Goal: Task Accomplishment & Management: Manage account settings

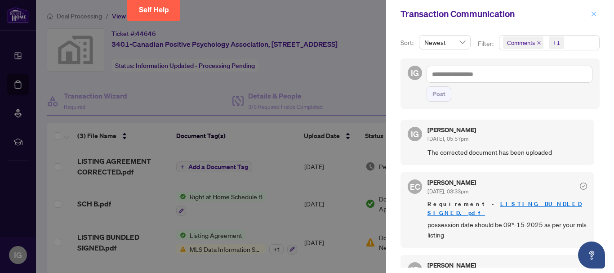
scroll to position [0, 0]
click at [592, 13] on icon "close" at bounding box center [594, 14] width 6 height 6
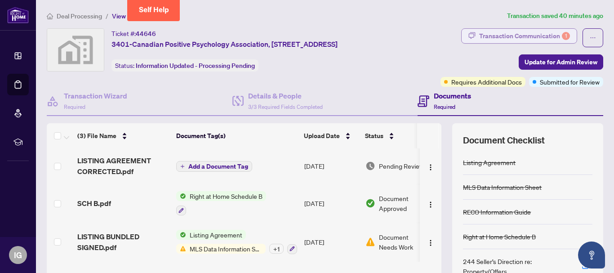
click at [536, 33] on div "Transaction Communication 1" at bounding box center [524, 36] width 91 height 14
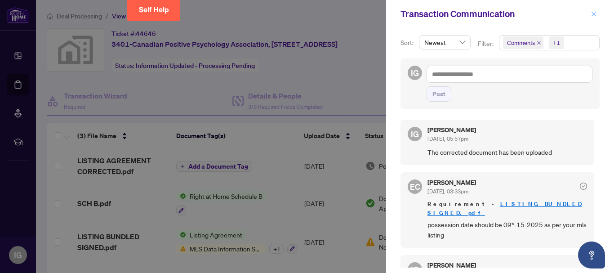
click at [597, 14] on button "button" at bounding box center [594, 14] width 12 height 11
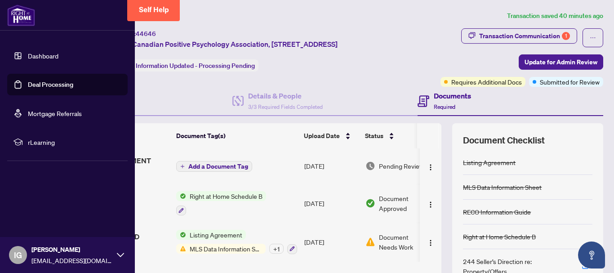
click at [35, 57] on link "Dashboard" at bounding box center [43, 56] width 31 height 8
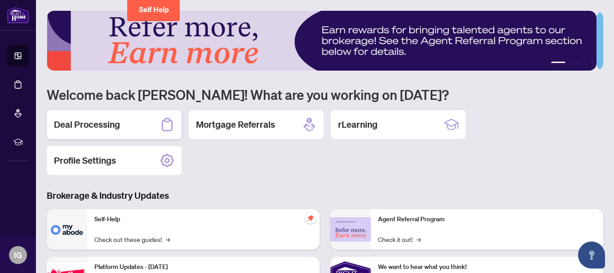
click at [112, 126] on h2 "Deal Processing" at bounding box center [87, 124] width 66 height 13
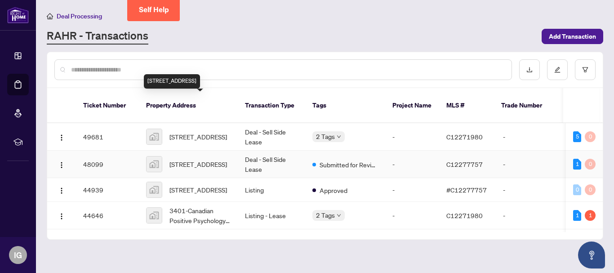
scroll to position [45, 0]
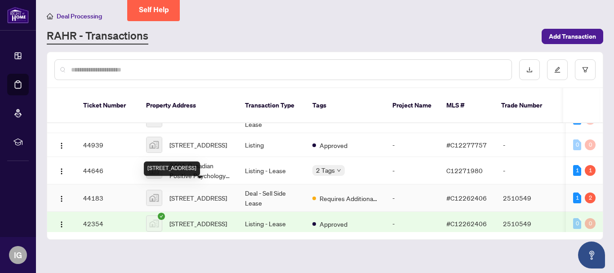
click at [189, 193] on span "[STREET_ADDRESS]" at bounding box center [198, 198] width 58 height 10
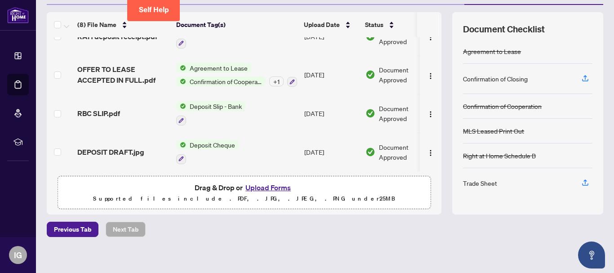
scroll to position [117, 0]
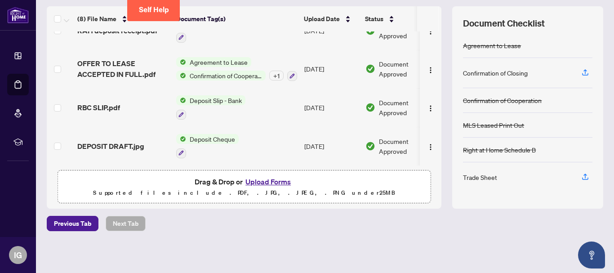
click at [273, 73] on div "+ 1" at bounding box center [276, 76] width 14 height 10
click at [288, 217] on div "Previous Tab Next Tab" at bounding box center [325, 223] width 556 height 15
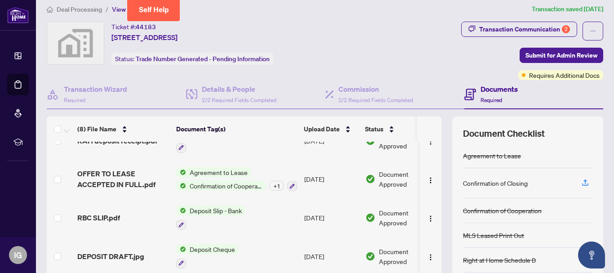
scroll to position [0, 0]
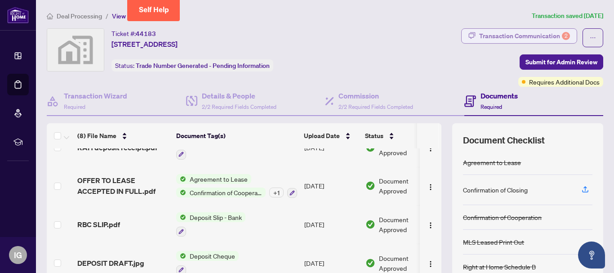
click at [528, 36] on div "Transaction Communication 2" at bounding box center [524, 36] width 91 height 14
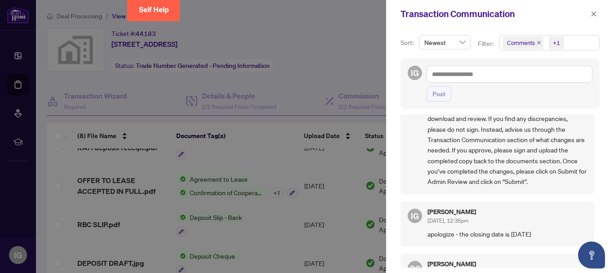
scroll to position [225, 0]
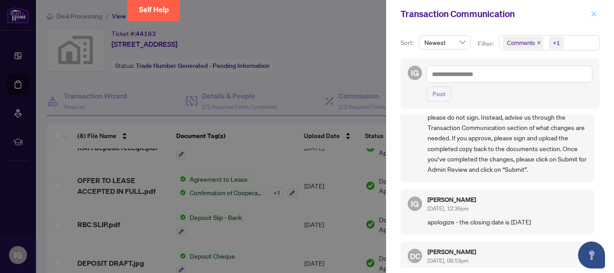
click at [594, 14] on icon "close" at bounding box center [594, 14] width 6 height 6
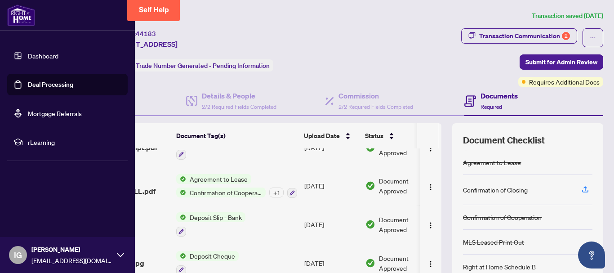
click at [39, 54] on link "Dashboard" at bounding box center [43, 56] width 31 height 8
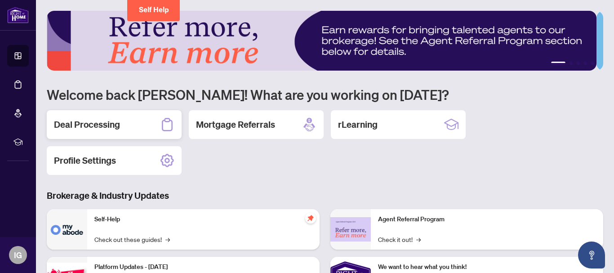
click at [97, 124] on h2 "Deal Processing" at bounding box center [87, 124] width 66 height 13
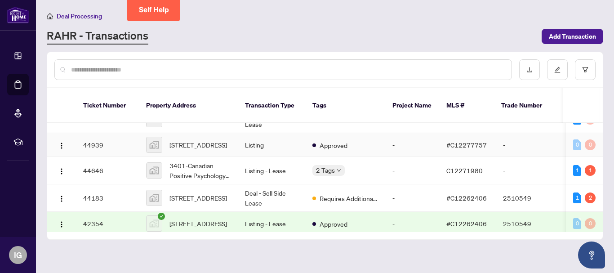
scroll to position [90, 0]
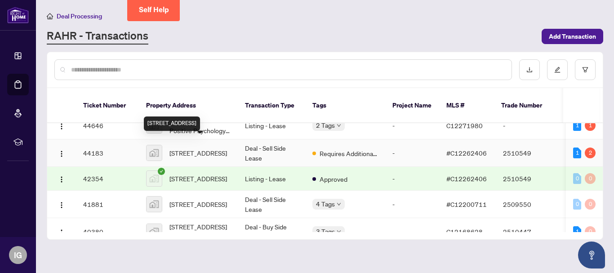
click at [200, 148] on span "[STREET_ADDRESS]" at bounding box center [198, 153] width 58 height 10
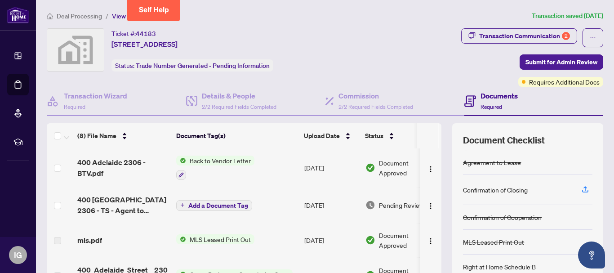
click at [193, 204] on span "Add a Document Tag" at bounding box center [218, 205] width 60 height 6
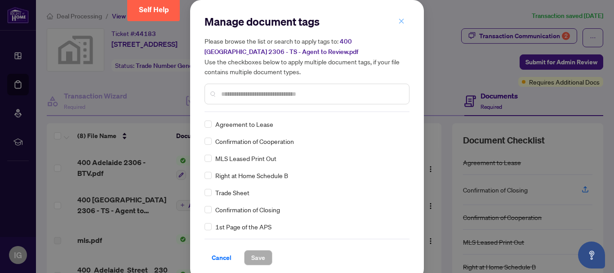
click at [399, 21] on icon "close" at bounding box center [401, 20] width 5 height 5
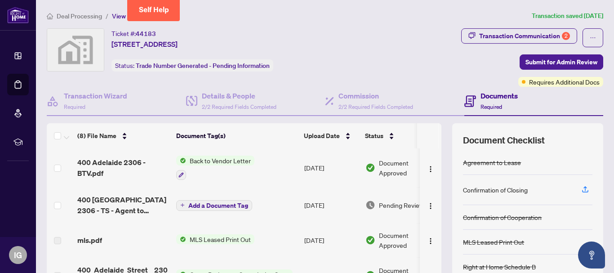
scroll to position [167, 0]
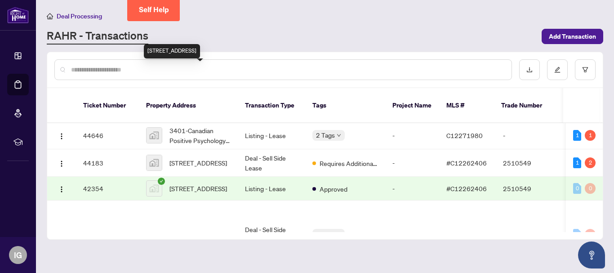
scroll to position [90, 0]
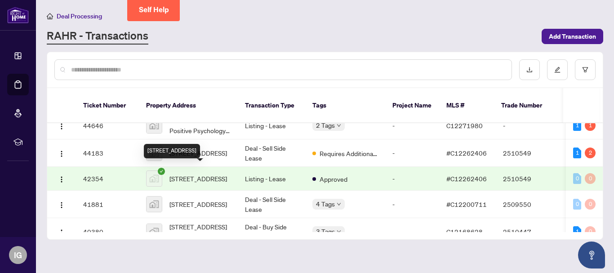
click at [196, 173] on span "[STREET_ADDRESS]" at bounding box center [198, 178] width 58 height 10
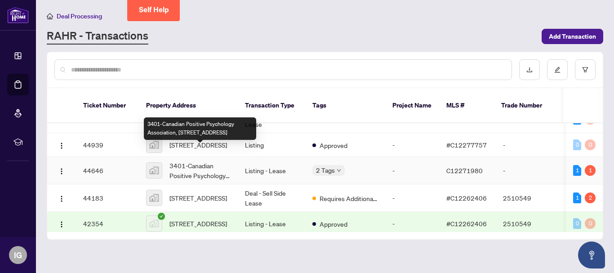
scroll to position [90, 0]
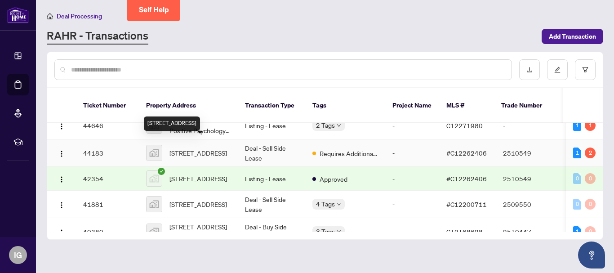
click at [203, 148] on span "[STREET_ADDRESS]" at bounding box center [198, 153] width 58 height 10
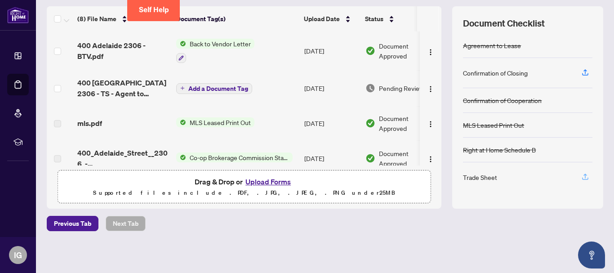
click at [581, 177] on icon "button" at bounding box center [585, 177] width 8 height 8
